Goal: Task Accomplishment & Management: Complete application form

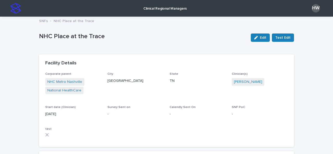
click at [153, 33] on p "NHC Place at the Trace" at bounding box center [143, 37] width 208 height 8
click at [166, 11] on link "Clinical Regional Managers" at bounding box center [165, 8] width 48 height 16
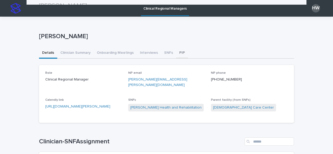
scroll to position [0, 0]
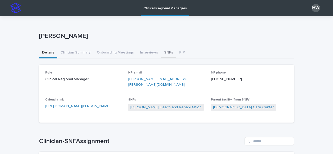
click at [163, 53] on button "SNFs" at bounding box center [168, 53] width 15 height 11
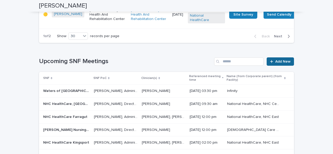
scroll to position [1843, 0]
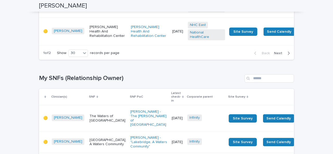
scroll to position [876, 0]
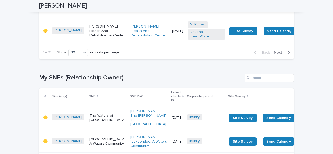
click at [279, 55] on span "Next" at bounding box center [279, 53] width 11 height 4
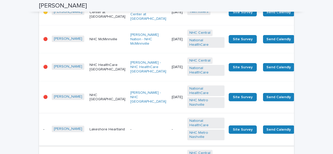
scroll to position [380, 0]
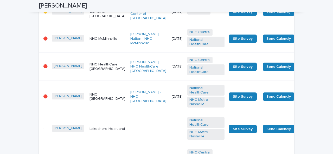
click at [128, 127] on td "-" at bounding box center [148, 129] width 41 height 32
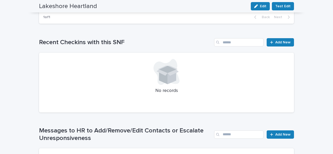
scroll to position [236, 0]
click at [279, 43] on span "Add New" at bounding box center [283, 42] width 15 height 4
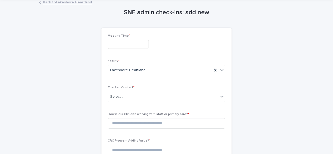
scroll to position [18, 0]
click at [120, 45] on input "text" at bounding box center [128, 44] width 41 height 9
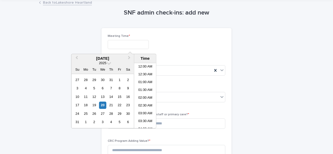
scroll to position [221, 0]
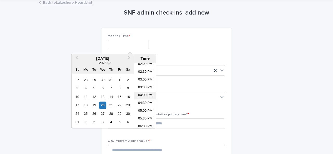
click at [143, 96] on li "04:00 PM" at bounding box center [145, 96] width 22 height 8
type input "**********"
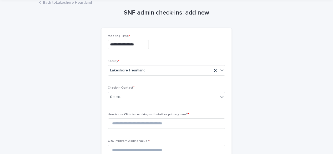
click at [125, 99] on div "Select..." at bounding box center [163, 97] width 111 height 9
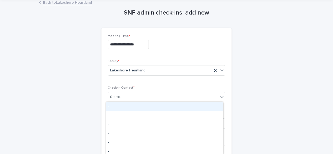
click at [125, 102] on div "-" at bounding box center [164, 106] width 117 height 9
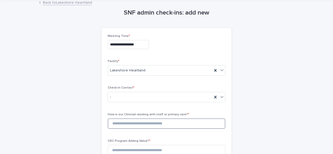
click at [128, 121] on input at bounding box center [167, 124] width 118 height 10
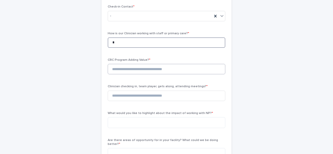
type input "*"
click at [115, 70] on input at bounding box center [167, 69] width 118 height 10
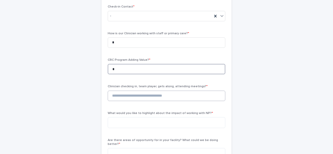
type input "*"
click at [122, 92] on input at bounding box center [167, 96] width 118 height 10
type input "*"
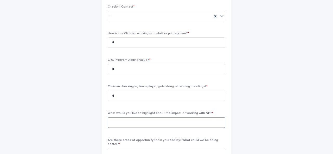
click at [128, 122] on textarea at bounding box center [167, 122] width 118 height 11
type textarea "**********"
drag, startPoint x: 155, startPoint y: 123, endPoint x: 89, endPoint y: 121, distance: 66.2
click at [89, 121] on div "**********" at bounding box center [166, 117] width 255 height 400
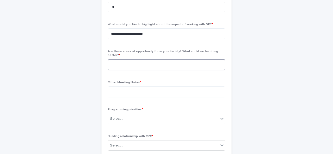
click at [118, 59] on textarea at bounding box center [167, 64] width 118 height 11
paste textarea "**********"
type textarea "**********"
click at [130, 87] on textarea at bounding box center [167, 92] width 118 height 11
click at [126, 87] on textarea at bounding box center [167, 92] width 118 height 11
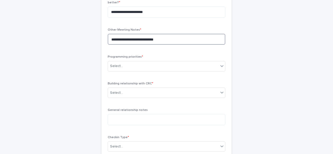
scroll to position [242, 0]
type textarea "**********"
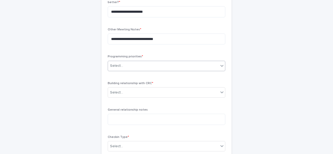
click at [116, 64] on div "Select..." at bounding box center [116, 65] width 13 height 5
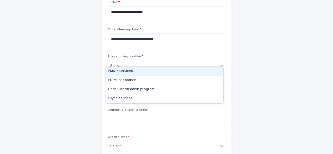
click at [122, 72] on div "PM&R services" at bounding box center [164, 71] width 117 height 9
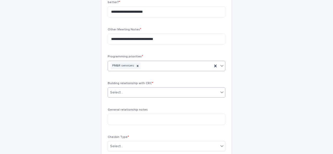
click at [140, 89] on div "Select..." at bounding box center [163, 93] width 111 height 9
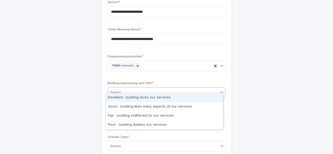
click at [131, 99] on div "Excellent - building loves our services" at bounding box center [164, 98] width 117 height 9
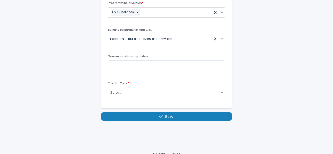
scroll to position [296, 0]
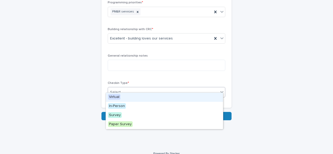
click at [116, 90] on div "Select..." at bounding box center [116, 92] width 13 height 5
click at [123, 100] on div "Virtual" at bounding box center [164, 97] width 117 height 9
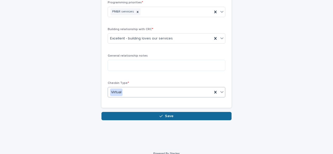
click at [163, 115] on div "button" at bounding box center [162, 117] width 5 height 4
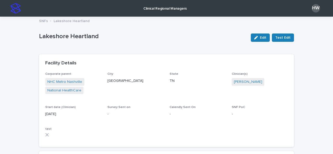
click at [164, 9] on p "Clinical Regional Managers" at bounding box center [165, 5] width 43 height 11
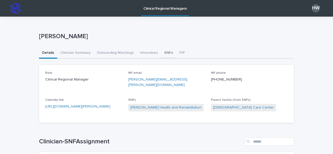
click at [163, 52] on button "SNFs" at bounding box center [168, 53] width 15 height 11
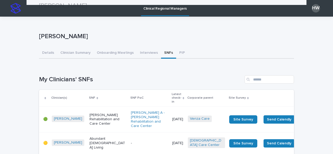
scroll to position [192, 0]
